Goal: Task Accomplishment & Management: Manage account settings

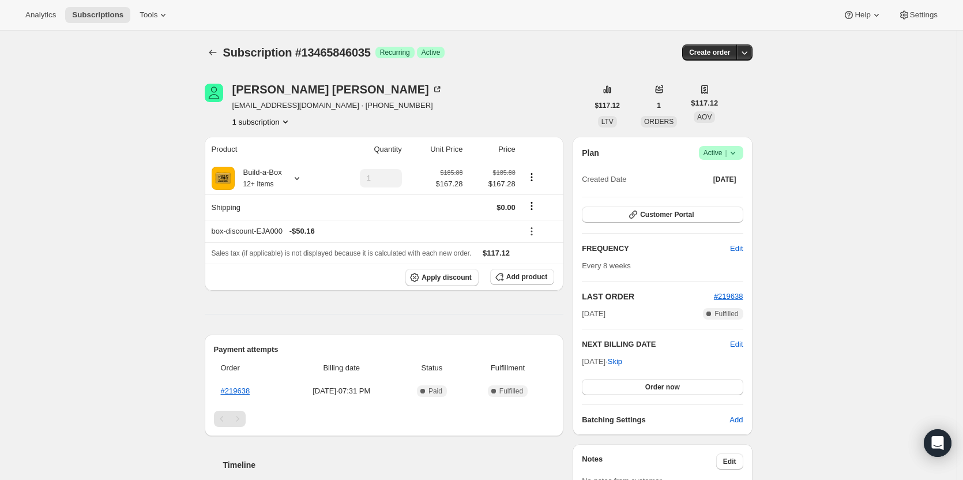
click at [722, 149] on span "Success Active |" at bounding box center [721, 153] width 44 height 14
click at [723, 192] on span "Cancel subscription" at bounding box center [724, 195] width 65 height 9
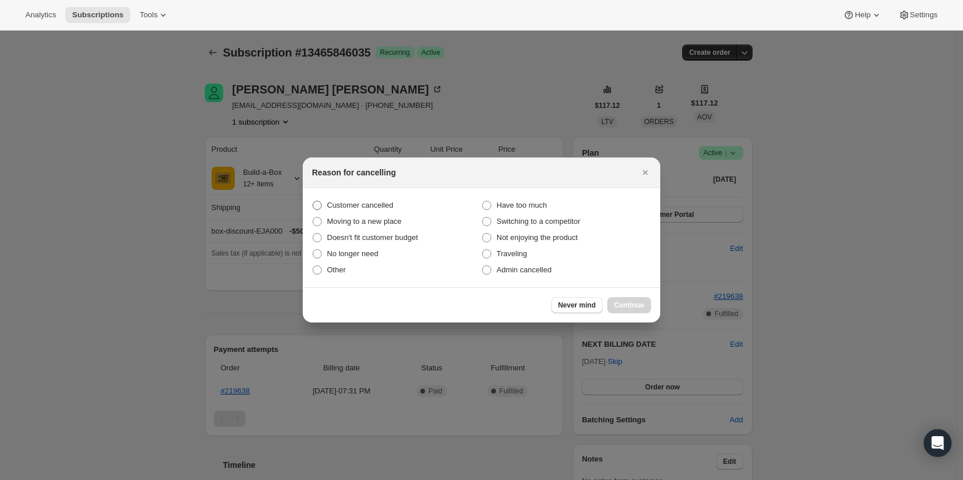
click at [349, 207] on span "Customer cancelled" at bounding box center [360, 205] width 66 height 9
click at [313, 201] on input "Customer cancelled" at bounding box center [312, 201] width 1 height 1
radio input "true"
click at [622, 311] on button "Continue" at bounding box center [629, 305] width 44 height 16
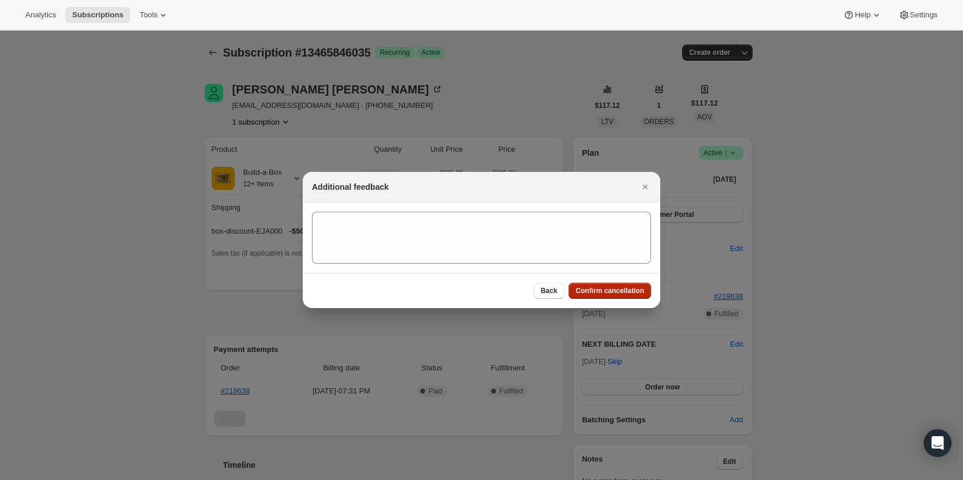
click at [622, 288] on span "Confirm cancellation" at bounding box center [609, 290] width 69 height 9
